Goal: Task Accomplishment & Management: Use online tool/utility

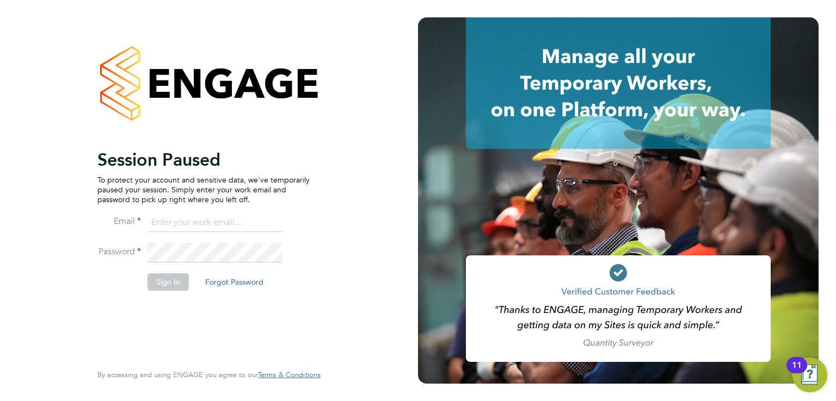
click at [212, 222] on input at bounding box center [214, 223] width 134 height 20
type input "luke@falcongreen.co.uk"
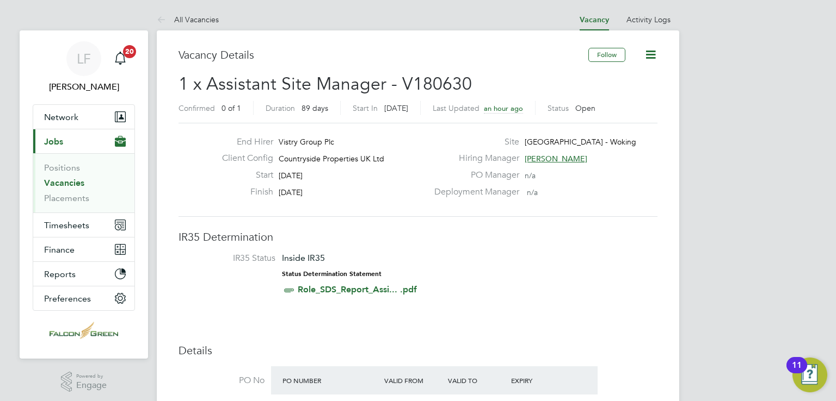
click at [645, 60] on icon at bounding box center [650, 55] width 14 height 14
click at [485, 144] on label "Site" at bounding box center [473, 142] width 91 height 11
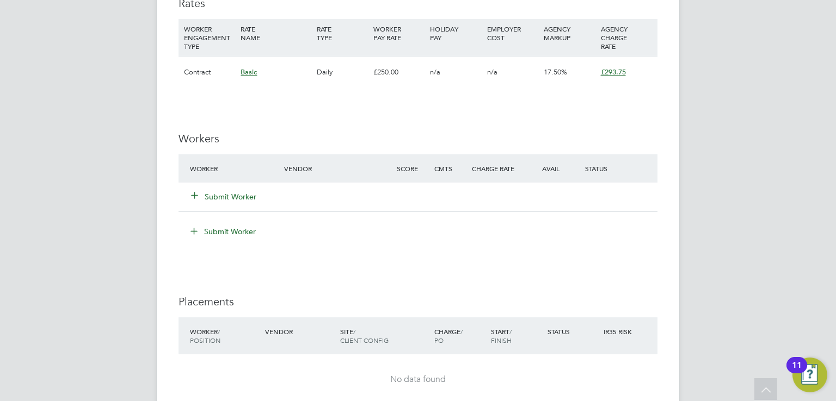
scroll to position [851, 0]
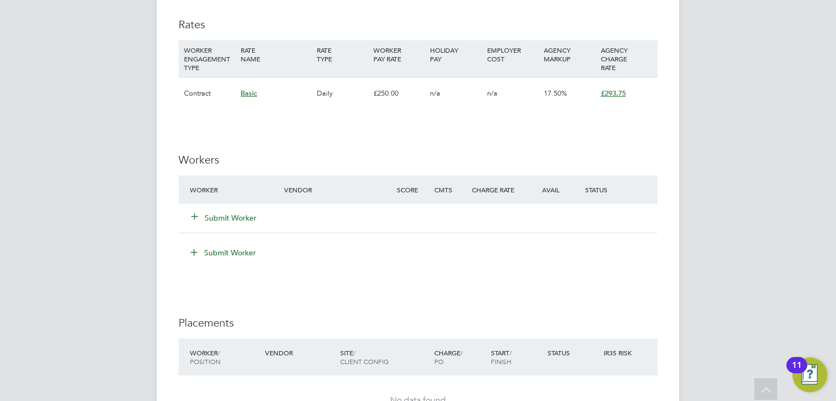
click at [226, 213] on button "Submit Worker" at bounding box center [223, 218] width 65 height 11
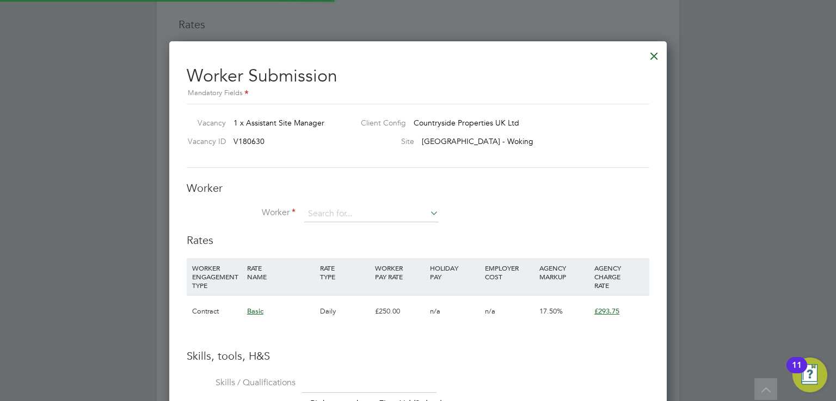
scroll to position [32, 74]
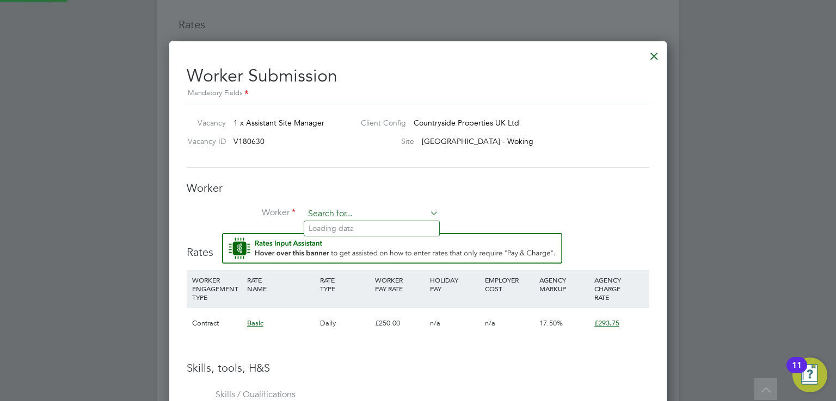
click at [324, 207] on input at bounding box center [371, 214] width 134 height 16
type input "tiagosant'[PERSON_NAME]"
click at [329, 226] on li "No results found" at bounding box center [371, 228] width 135 height 14
click at [336, 213] on input at bounding box center [371, 214] width 134 height 16
click at [341, 218] on input "Tiago Sant'[PERSON_NAME]" at bounding box center [371, 214] width 134 height 16
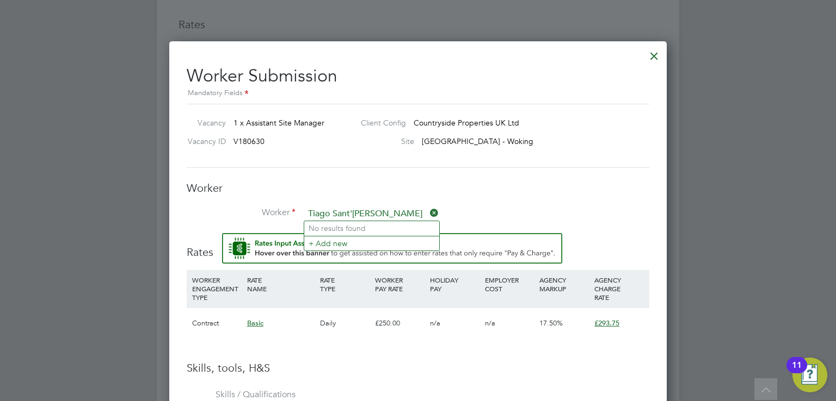
click at [356, 214] on input "Tiago Sant'[PERSON_NAME]" at bounding box center [371, 214] width 134 height 16
click at [358, 216] on input "Tiago San'[PERSON_NAME]" at bounding box center [371, 214] width 134 height 16
click at [359, 218] on input "Tiago San'[PERSON_NAME]" at bounding box center [371, 214] width 134 height 16
click at [362, 240] on li "[PERSON_NAME] Sant'[PERSON_NAME] (49700)" at bounding box center [387, 244] width 167 height 15
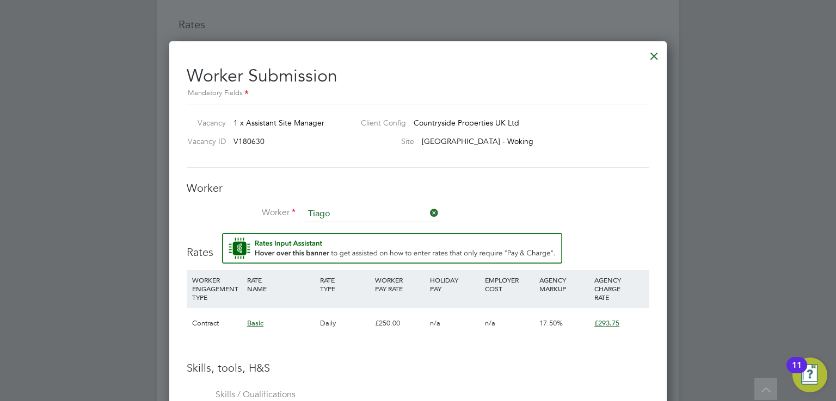
type input "[PERSON_NAME] Sant'[PERSON_NAME] (49700)"
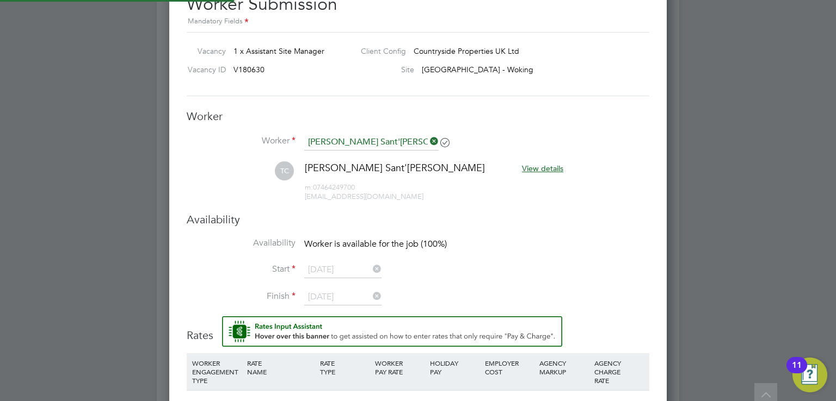
scroll to position [5, 5]
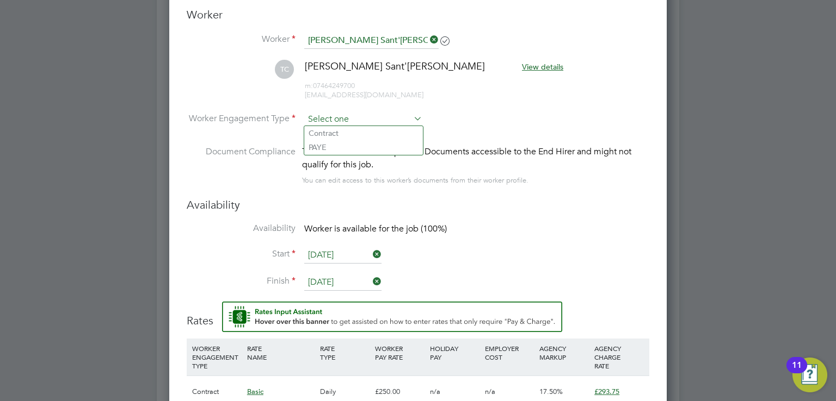
click at [362, 117] on input at bounding box center [363, 120] width 118 height 16
click at [348, 129] on li "Contract" at bounding box center [363, 133] width 119 height 14
type input "Contract"
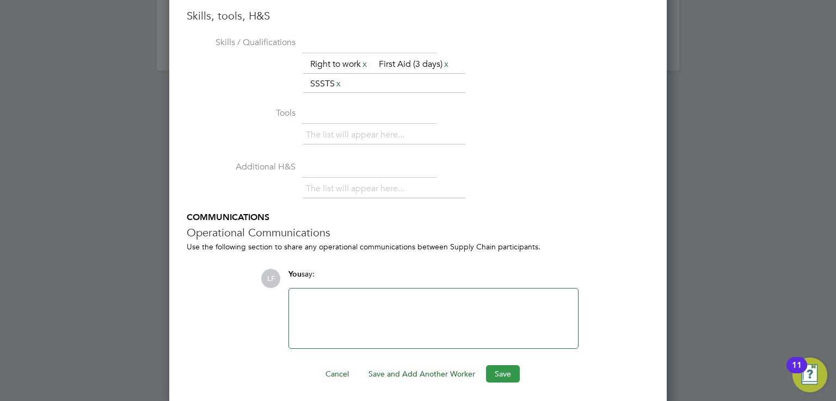
click at [500, 370] on button "Save" at bounding box center [503, 374] width 34 height 17
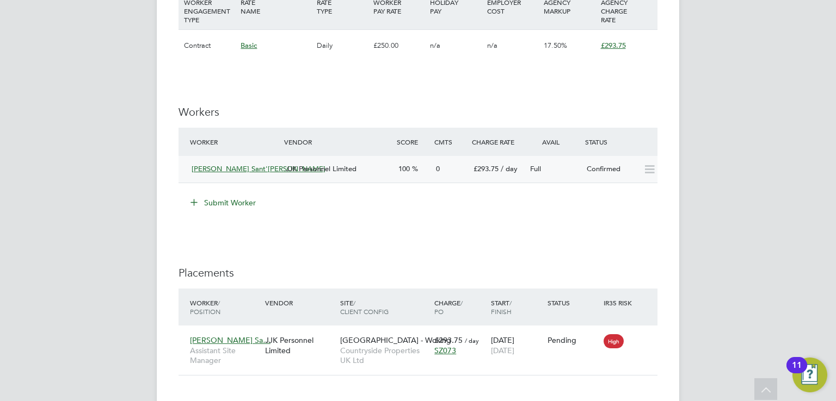
click at [650, 174] on icon at bounding box center [649, 169] width 14 height 9
click at [640, 340] on icon at bounding box center [643, 340] width 11 height 13
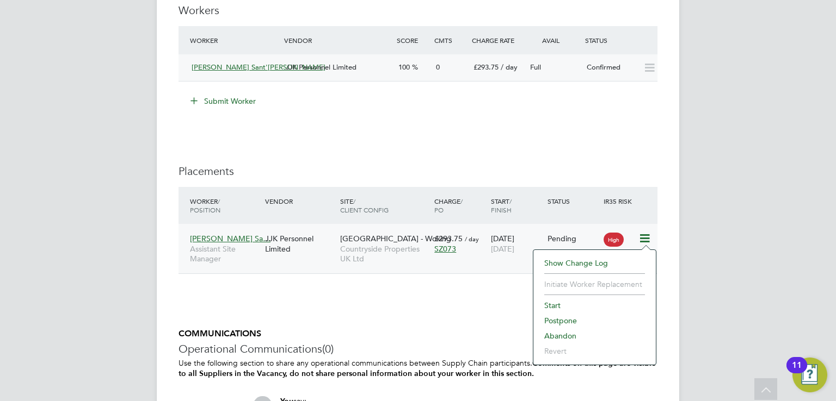
click at [561, 302] on li "Start" at bounding box center [595, 305] width 112 height 15
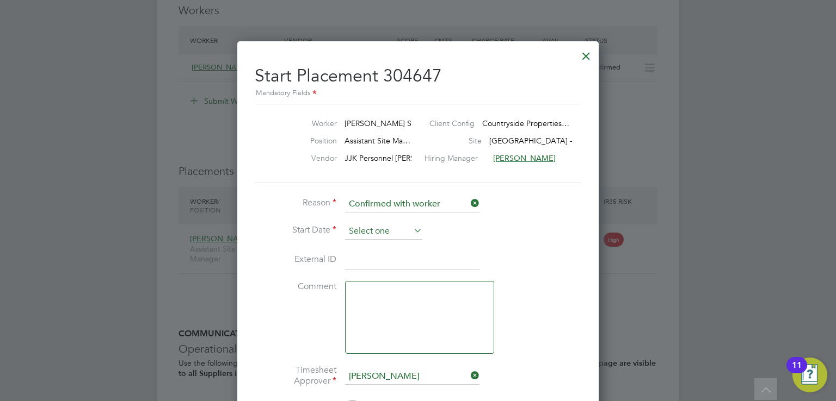
click at [399, 225] on input at bounding box center [383, 232] width 77 height 16
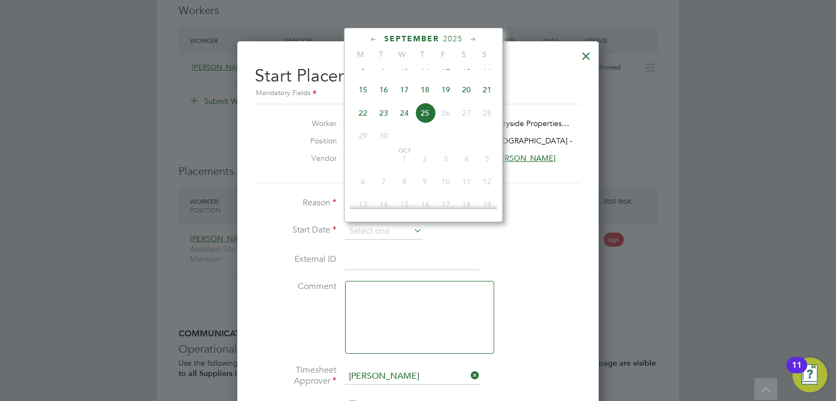
click at [367, 123] on span "22" at bounding box center [362, 113] width 21 height 21
type input "[DATE]"
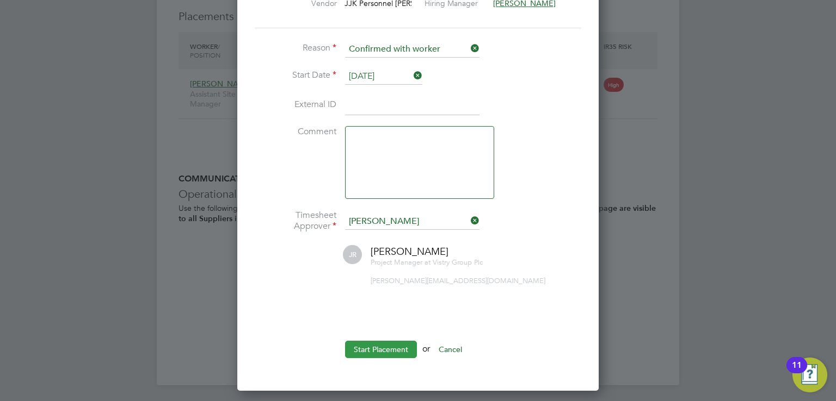
click at [374, 345] on button "Start Placement" at bounding box center [381, 349] width 72 height 17
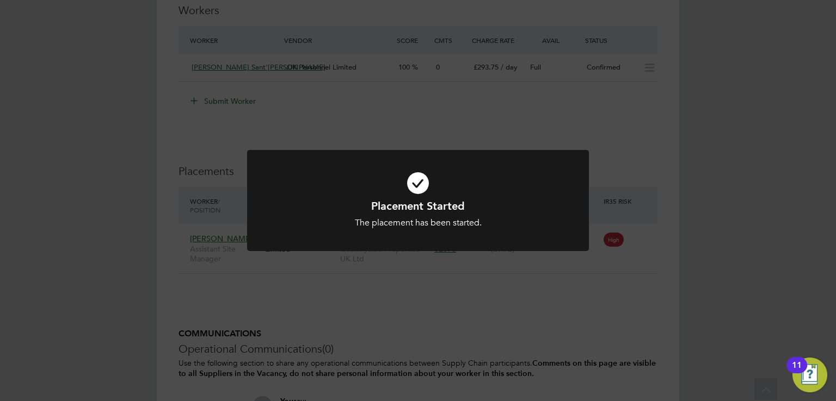
click at [150, 247] on div "Placement Started The placement has been started. Cancel Okay" at bounding box center [418, 200] width 836 height 401
